Goal: Find specific page/section: Find specific page/section

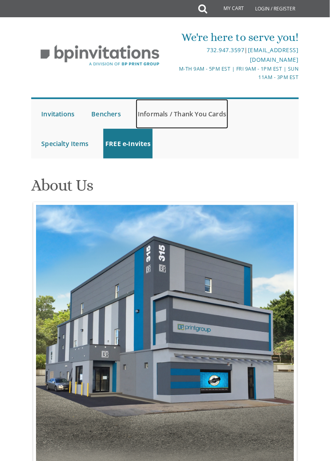
click at [217, 114] on link "Informals / Thank You Cards" at bounding box center [182, 114] width 93 height 30
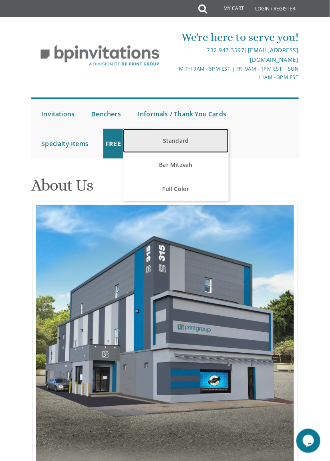
click at [195, 143] on link "Standard" at bounding box center [175, 141] width 105 height 24
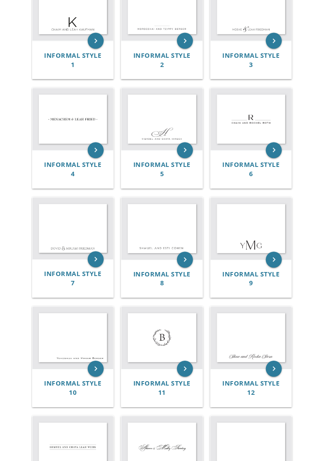
scroll to position [282, 0]
